Goal: Information Seeking & Learning: Learn about a topic

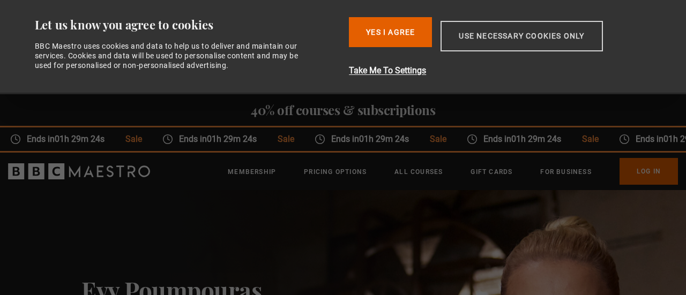
click at [470, 34] on button "Use necessary cookies only" at bounding box center [522, 36] width 162 height 31
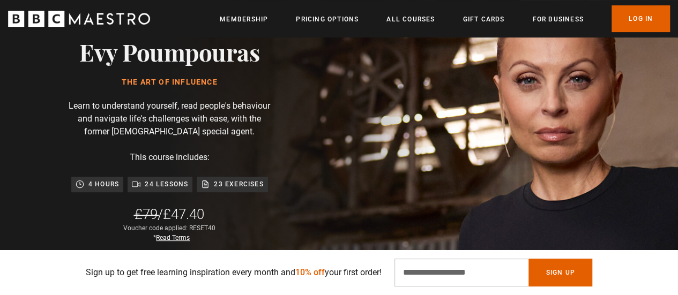
scroll to position [161, 0]
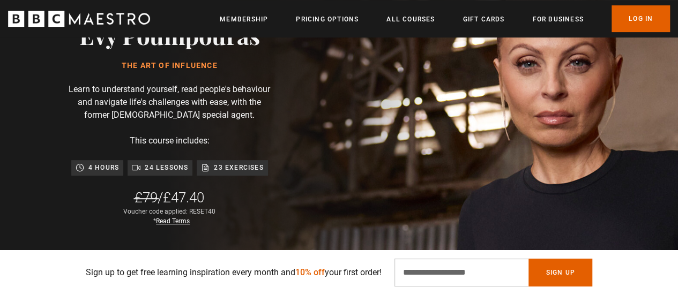
click at [170, 218] on link "Read Terms" at bounding box center [173, 222] width 34 height 8
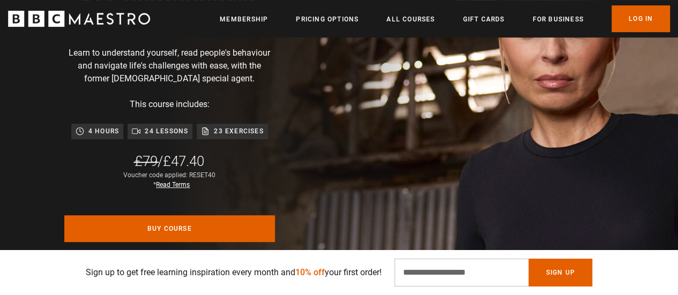
scroll to position [214, 0]
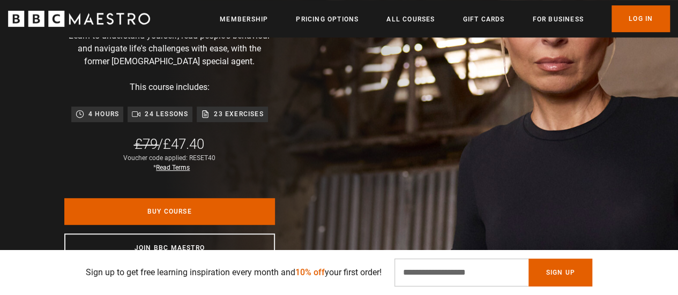
click at [167, 115] on p "24 lessons" at bounding box center [166, 114] width 43 height 11
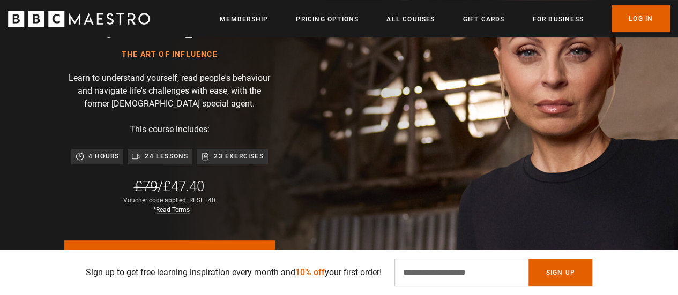
scroll to position [107, 0]
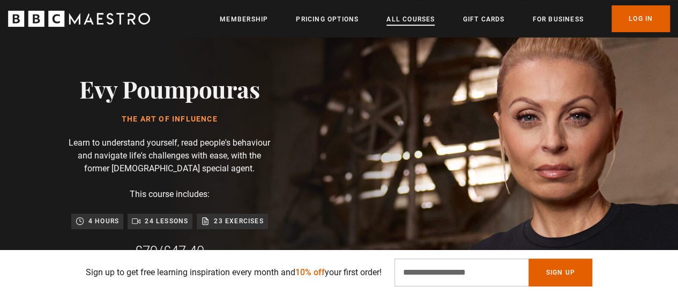
click at [402, 22] on link "All Courses" at bounding box center [410, 19] width 48 height 11
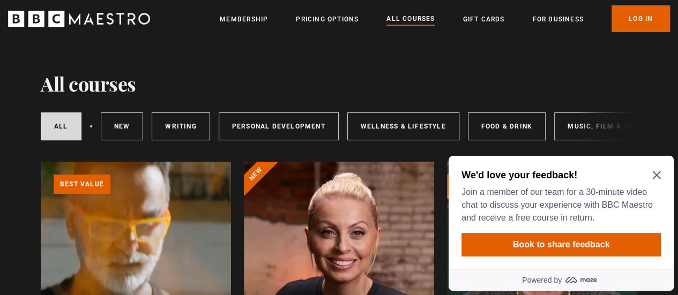
scroll to position [107, 0]
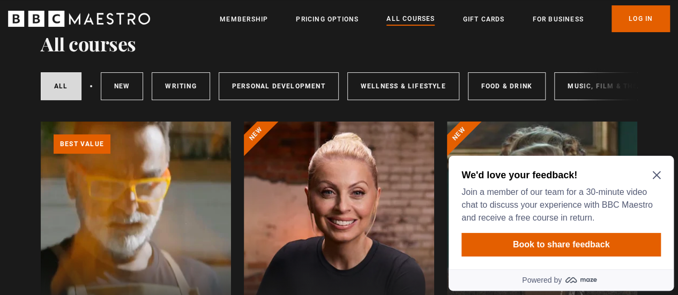
click at [653, 173] on icon "Close Maze Prompt" at bounding box center [656, 176] width 8 height 8
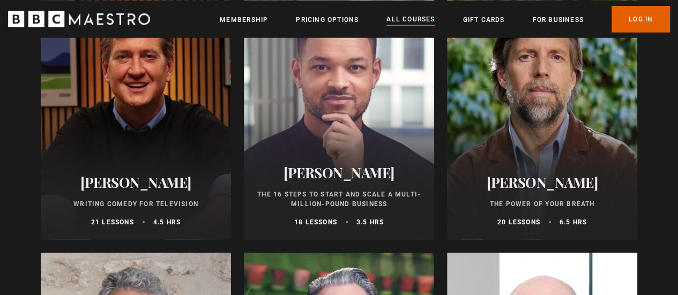
scroll to position [1286, 0]
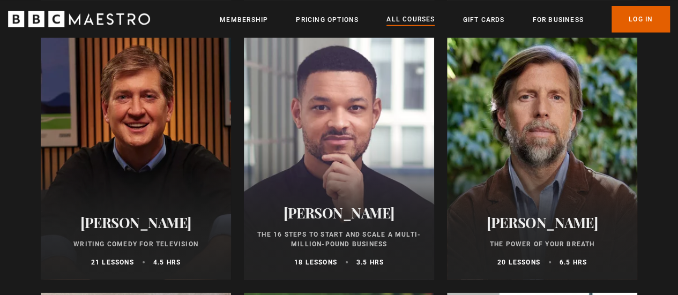
click at [360, 116] on div at bounding box center [339, 151] width 190 height 257
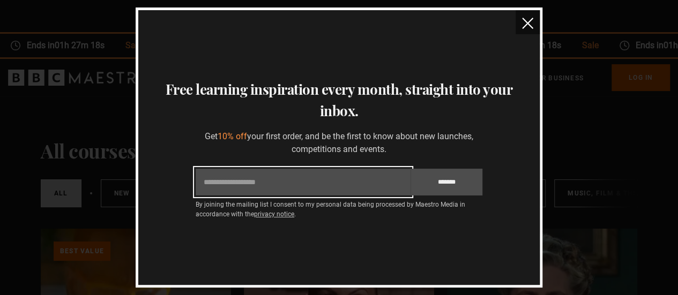
click at [353, 183] on input "Email" at bounding box center [303, 182] width 215 height 27
type input "**********"
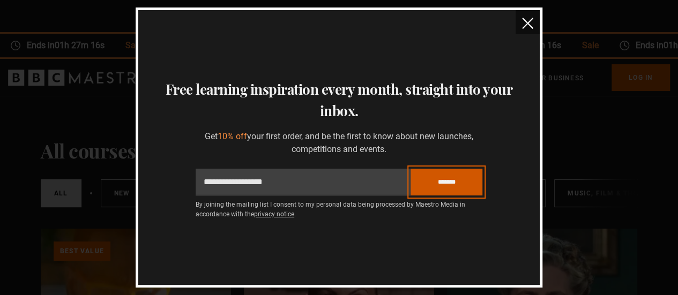
click at [434, 185] on input "*******" at bounding box center [447, 182] width 72 height 27
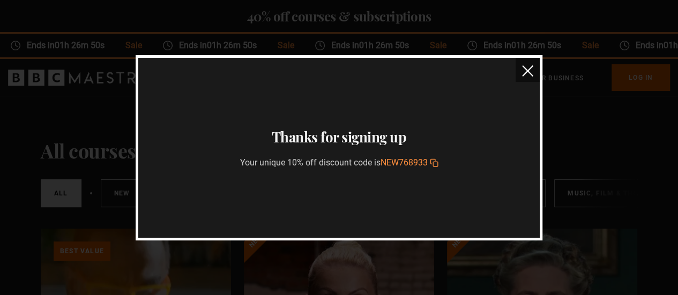
click at [525, 69] on img "close" at bounding box center [527, 70] width 11 height 11
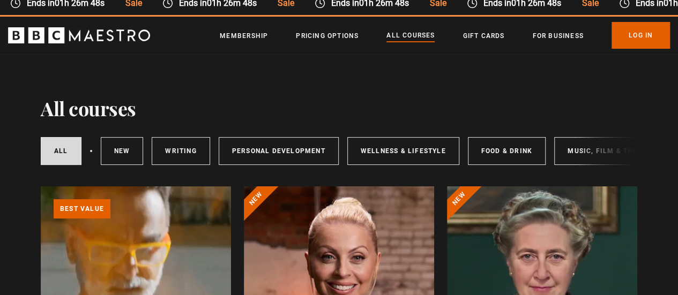
scroll to position [107, 0]
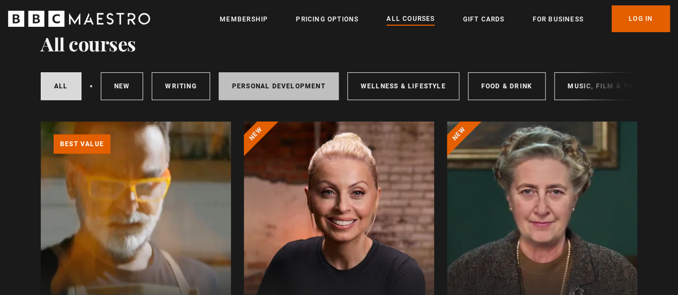
click at [261, 77] on link "Personal Development" at bounding box center [279, 86] width 120 height 28
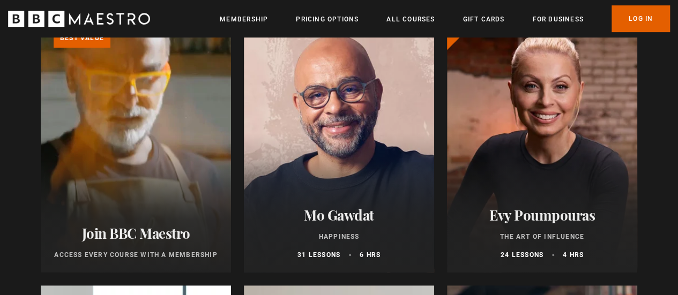
scroll to position [214, 0]
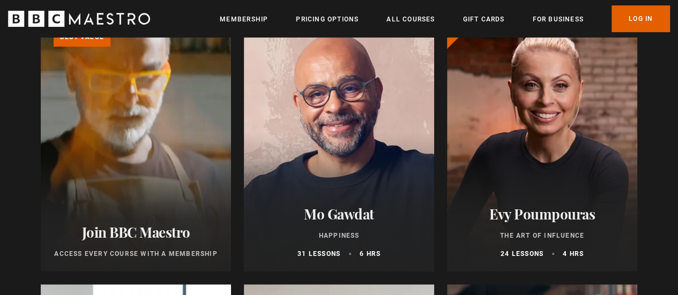
click at [559, 135] on div at bounding box center [542, 142] width 190 height 257
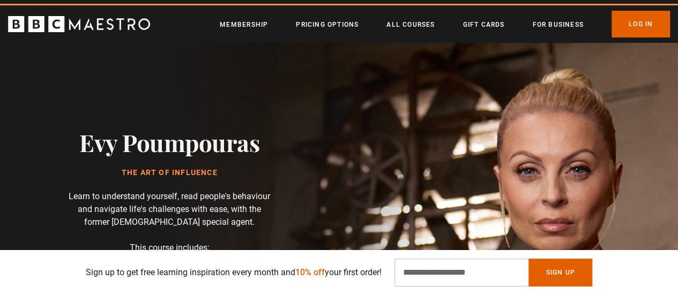
scroll to position [0, 136]
click at [250, 23] on link "Membership" at bounding box center [244, 24] width 48 height 11
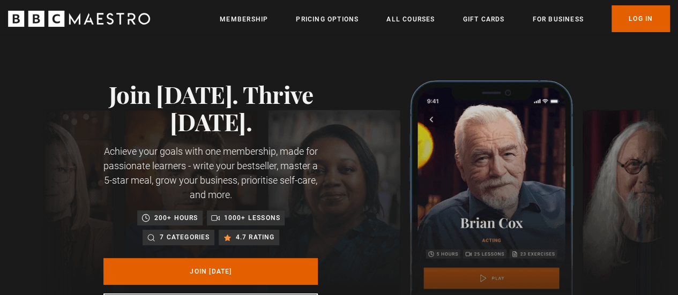
click at [417, 12] on li "All Courses" at bounding box center [410, 18] width 48 height 13
click at [410, 20] on link "All Courses" at bounding box center [410, 19] width 48 height 11
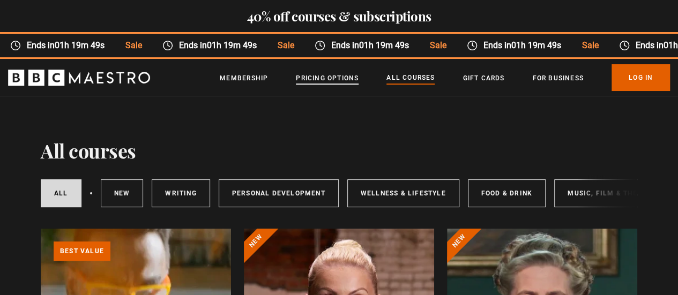
click at [328, 76] on link "Pricing Options" at bounding box center [327, 78] width 63 height 11
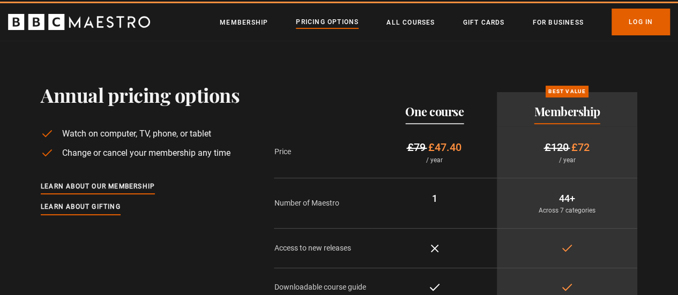
scroll to position [54, 0]
